Goal: Transaction & Acquisition: Purchase product/service

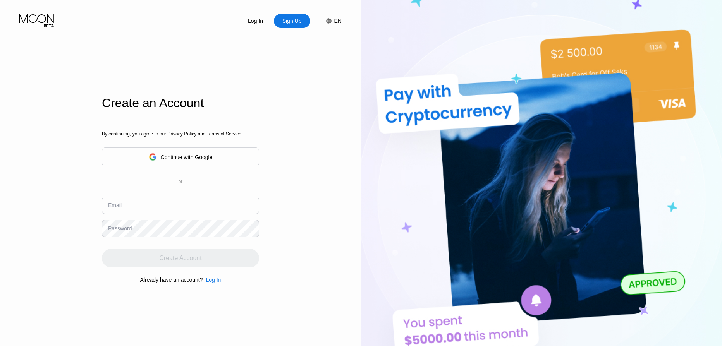
click at [156, 162] on div "Continue with Google" at bounding box center [181, 157] width 64 height 12
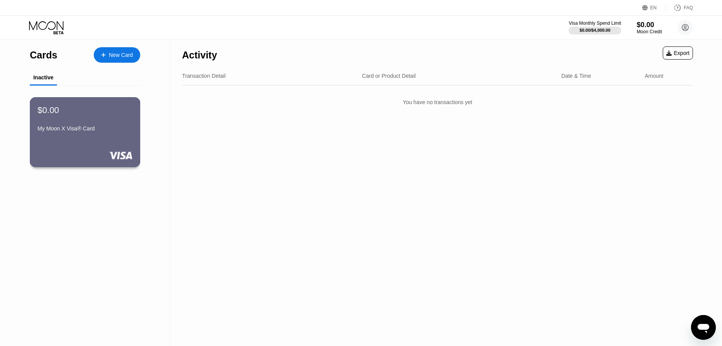
click at [73, 124] on div "$0.00 My Moon X Visa® Card" at bounding box center [85, 120] width 95 height 30
click at [663, 29] on div "Visa Monthly Spend Limit $0.00 / $4,000.00 $0.00 Moon Credit David Riedl gxcorn…" at bounding box center [631, 27] width 124 height 15
click at [649, 30] on div "Moon Credit" at bounding box center [649, 31] width 26 height 5
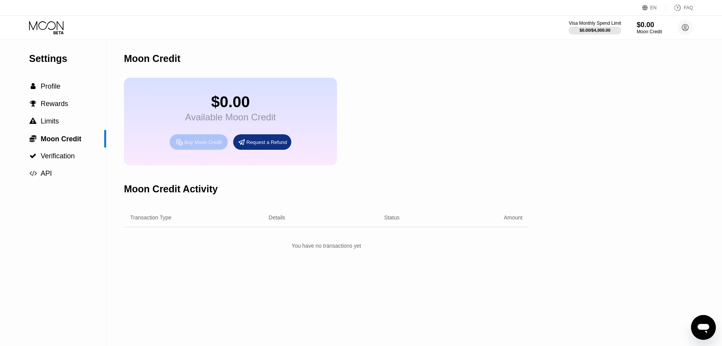
click at [218, 150] on div "Buy Moon Credit" at bounding box center [199, 141] width 58 height 15
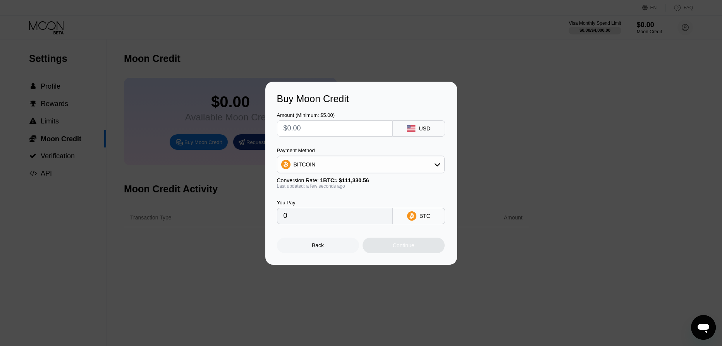
click at [341, 177] on span "1 BTC ≈ $111,330.56" at bounding box center [344, 180] width 49 height 6
click at [354, 161] on div "BITCOIN" at bounding box center [360, 164] width 167 height 15
click at [332, 164] on div "BITCOIN" at bounding box center [360, 164] width 167 height 15
click at [307, 203] on span "USDT on TRON" at bounding box center [315, 203] width 39 height 6
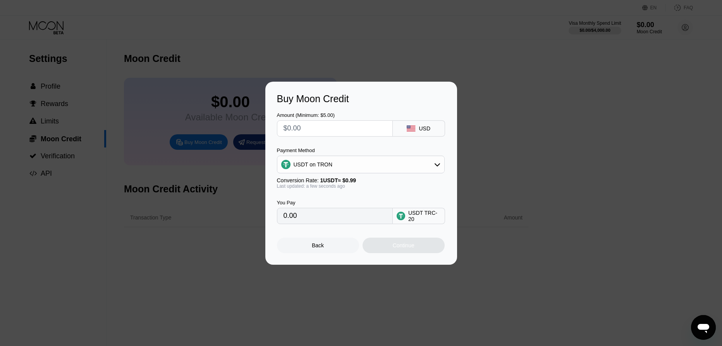
click at [291, 133] on input "text" at bounding box center [335, 128] width 103 height 15
click at [337, 171] on div "USDT on TRON" at bounding box center [360, 164] width 167 height 15
click at [324, 190] on div "BITCOIN" at bounding box center [360, 185] width 163 height 15
type input "0"
drag, startPoint x: 323, startPoint y: 129, endPoint x: 151, endPoint y: 108, distance: 172.8
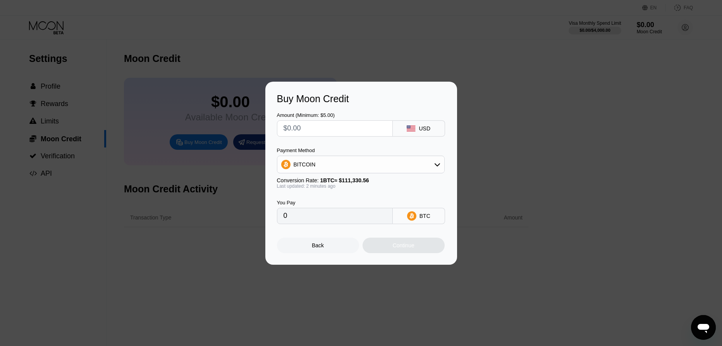
click at [156, 108] on div "Buy Moon Credit Amount (Minimum: $5.00) USD Payment Method BITCOIN Conversion R…" at bounding box center [361, 173] width 722 height 183
click at [304, 224] on input "0" at bounding box center [335, 215] width 103 height 15
click at [306, 223] on input "0" at bounding box center [335, 215] width 103 height 15
click at [309, 218] on input "0" at bounding box center [335, 215] width 103 height 15
click at [355, 221] on input "0" at bounding box center [335, 215] width 103 height 15
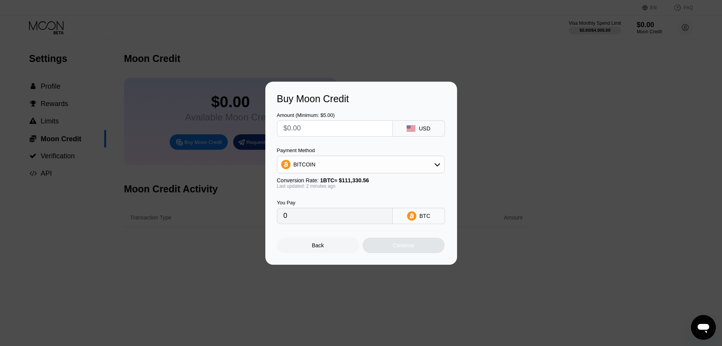
click at [355, 221] on input "0" at bounding box center [335, 215] width 103 height 15
click at [312, 129] on input "text" at bounding box center [335, 128] width 103 height 15
paste input "$1226"
type input "$1226"
type input "0.01101226"
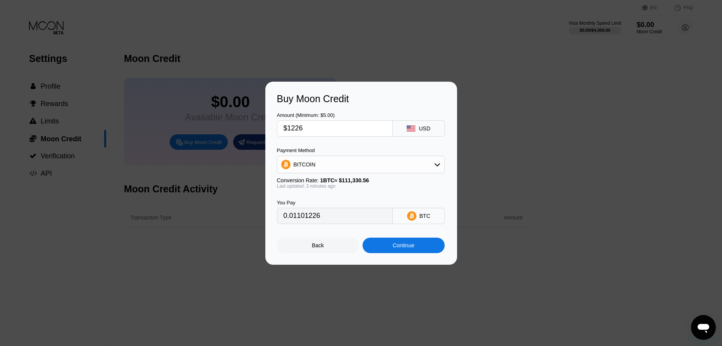
click at [283, 125] on div "$1226" at bounding box center [335, 128] width 116 height 16
click at [293, 126] on input "$1226" at bounding box center [335, 128] width 103 height 15
type input "$12.26"
type input "0.00011013"
type input "$1226"
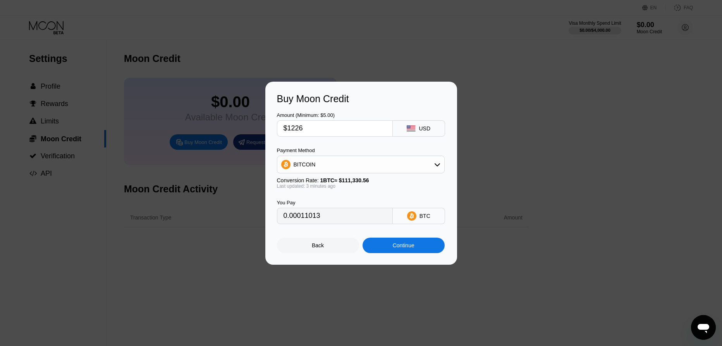
type input "0.01101226"
type input "$12.26"
type input "0.00011013"
type input "$12.2"
type input "0.00010959"
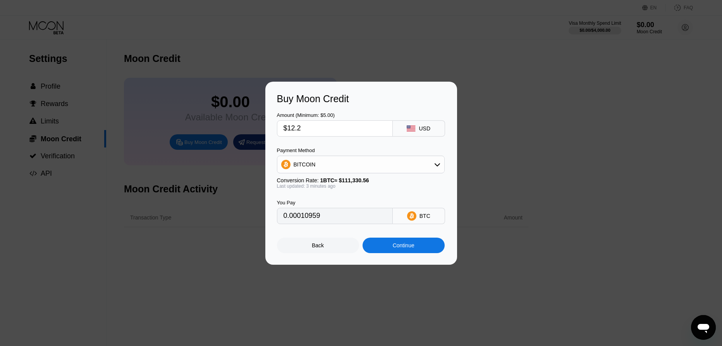
type input "$12."
type input "0.00010779"
type input "$12"
click at [388, 246] on div "Continue" at bounding box center [404, 245] width 82 height 15
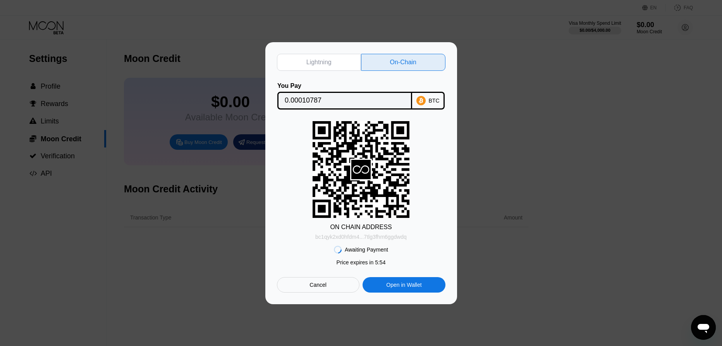
click at [366, 235] on div "bc1qyk2xd0hfdm4...7tlg3fhm6ggdwdq" at bounding box center [360, 237] width 91 height 6
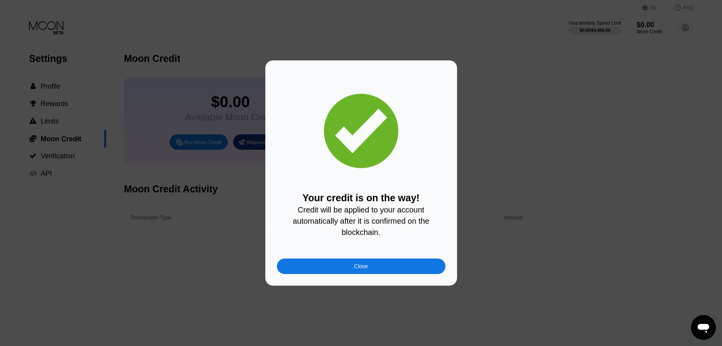
click at [368, 268] on div "Close" at bounding box center [361, 266] width 168 height 15
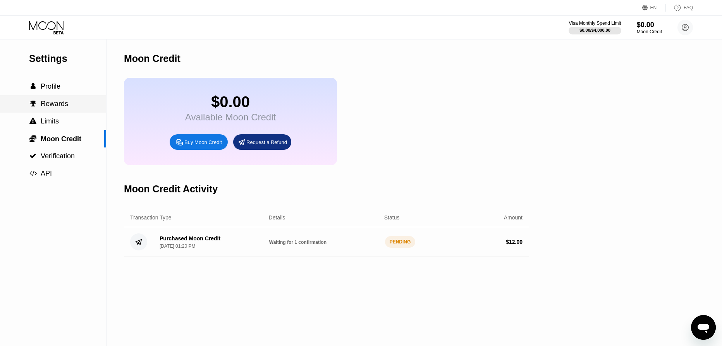
click at [66, 108] on span "Rewards" at bounding box center [54, 104] width 27 height 8
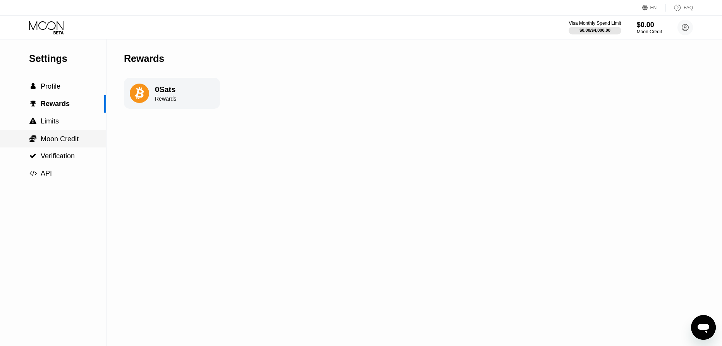
click at [62, 139] on span "Moon Credit" at bounding box center [60, 139] width 38 height 8
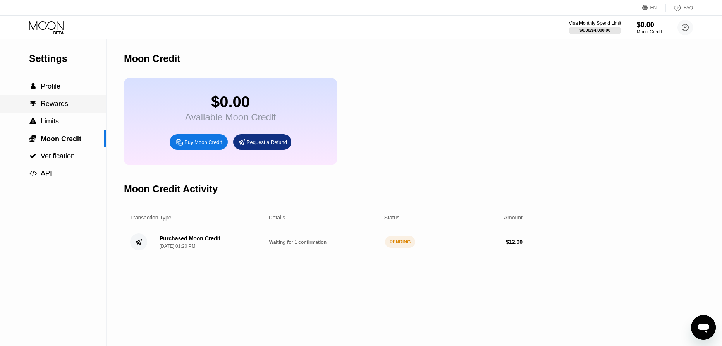
click at [56, 108] on span "Rewards" at bounding box center [54, 104] width 27 height 8
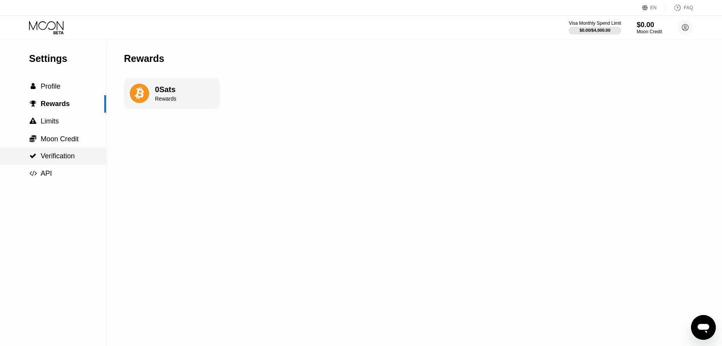
click at [37, 153] on div " Verification" at bounding box center [52, 156] width 46 height 8
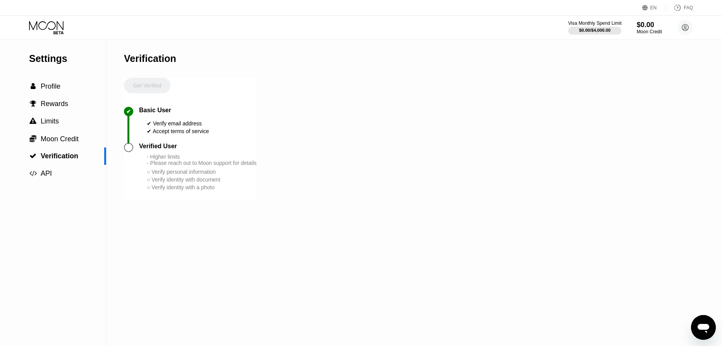
click at [595, 28] on div "$0.00 / $4,000.00" at bounding box center [594, 30] width 31 height 5
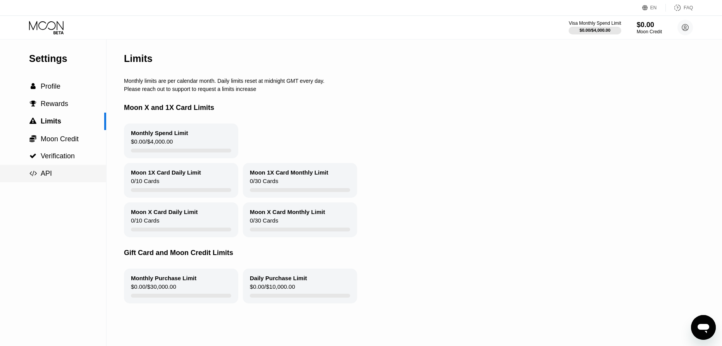
click at [58, 174] on div " API" at bounding box center [53, 174] width 106 height 8
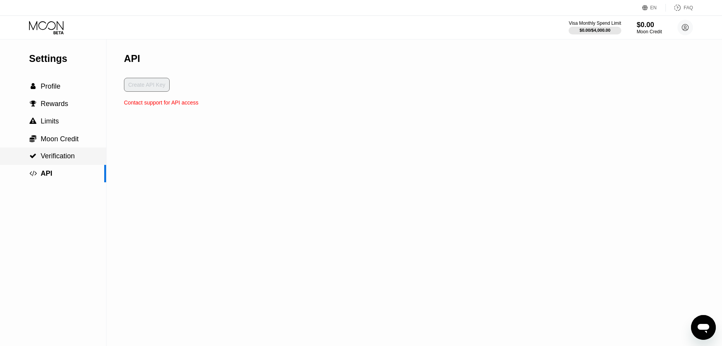
click at [58, 155] on span "Verification" at bounding box center [58, 156] width 34 height 8
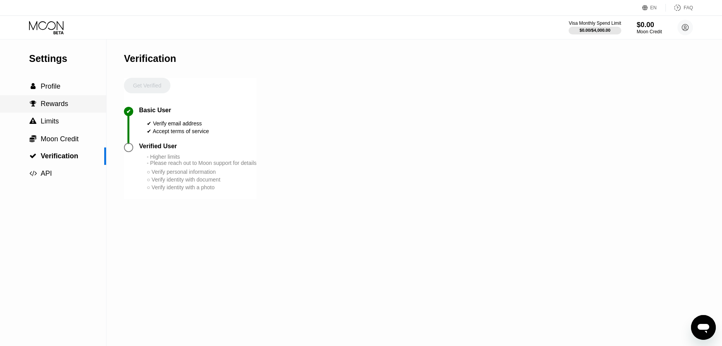
click at [47, 107] on span "Rewards" at bounding box center [54, 104] width 27 height 8
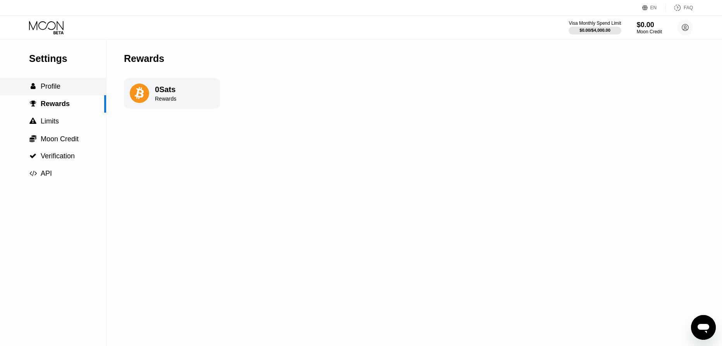
click at [48, 88] on span "Profile" at bounding box center [51, 86] width 20 height 8
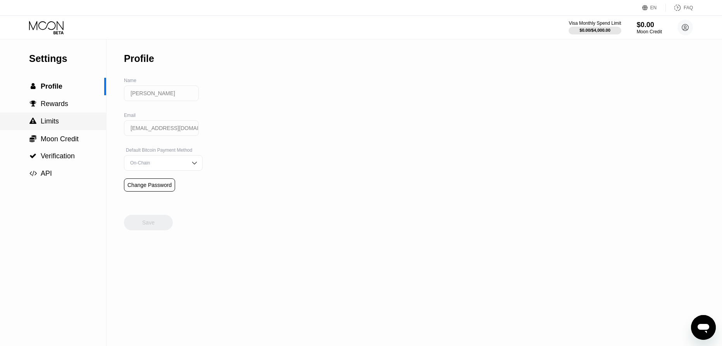
click at [56, 121] on span "Limits" at bounding box center [50, 121] width 18 height 8
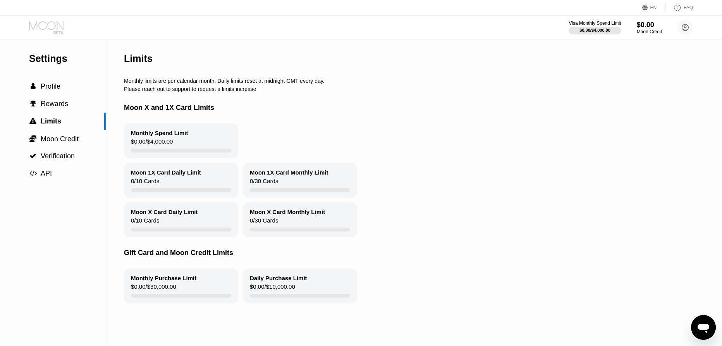
click at [45, 29] on icon at bounding box center [47, 28] width 36 height 14
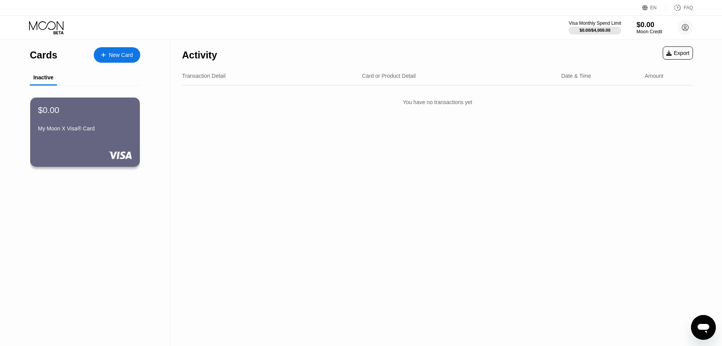
click at [649, 22] on div "$0.00" at bounding box center [649, 25] width 26 height 8
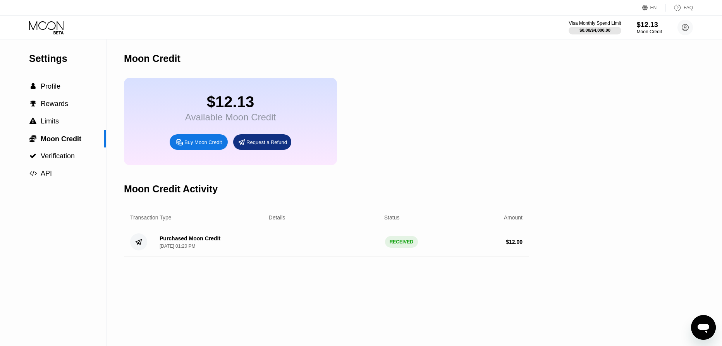
click at [43, 26] on icon at bounding box center [47, 28] width 36 height 14
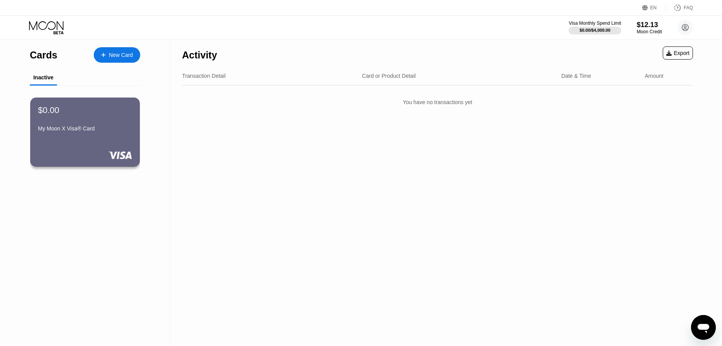
click at [97, 119] on div "$0.00 My Moon X Visa® Card" at bounding box center [85, 119] width 94 height 29
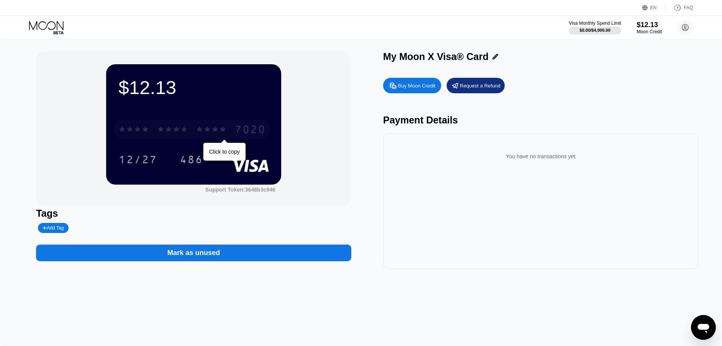
click at [175, 139] on div "* * * * * * * * * * * * 7020" at bounding box center [192, 129] width 156 height 19
click at [205, 126] on div "2209" at bounding box center [211, 130] width 31 height 12
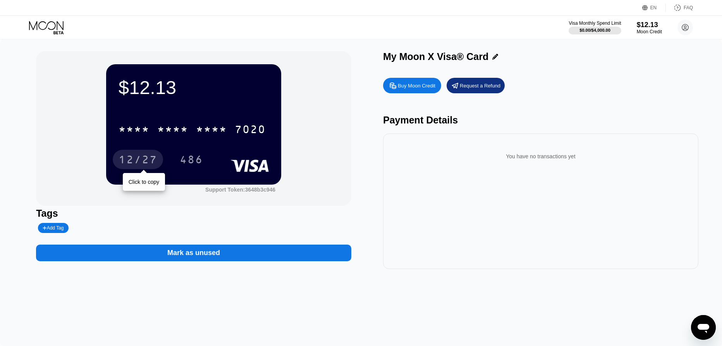
click at [131, 162] on div "12/27" at bounding box center [138, 161] width 39 height 12
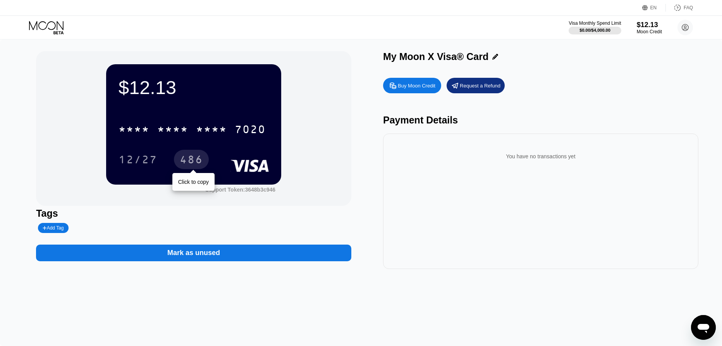
click at [201, 157] on div "486" at bounding box center [191, 161] width 23 height 12
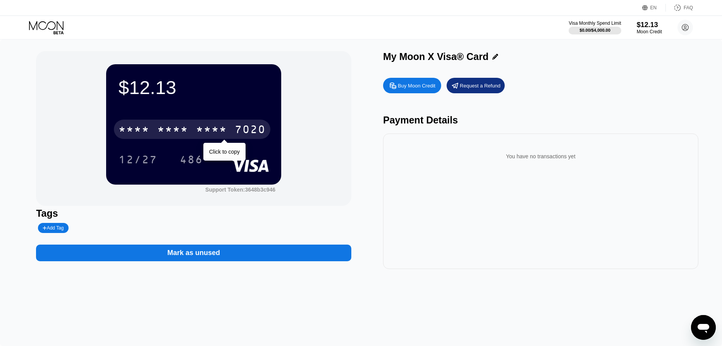
click at [169, 134] on div "* * * *" at bounding box center [172, 130] width 31 height 12
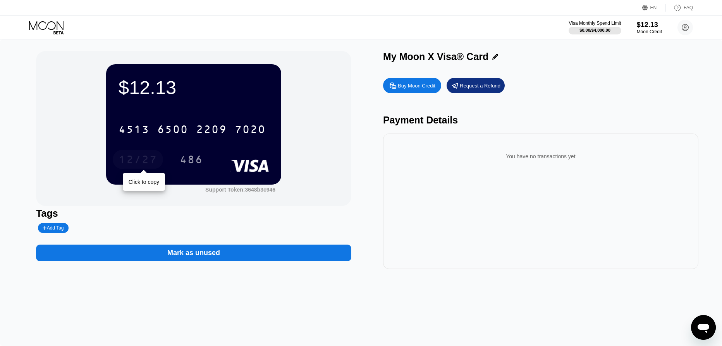
click at [139, 164] on div "12/27" at bounding box center [138, 161] width 39 height 12
click at [188, 163] on div "486" at bounding box center [191, 161] width 23 height 12
